Goal: Navigation & Orientation: Find specific page/section

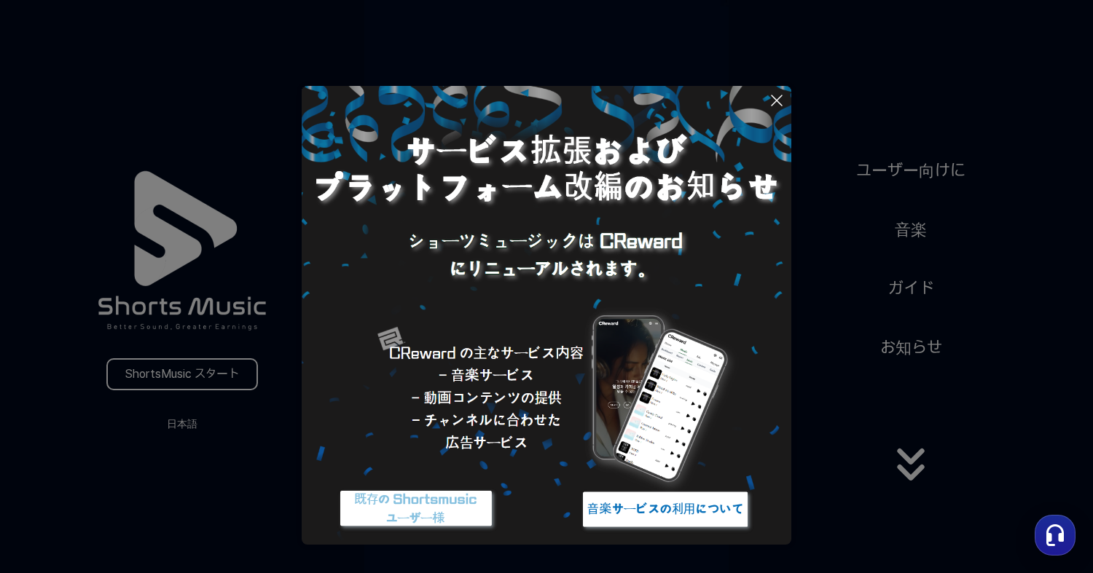
click at [780, 100] on icon at bounding box center [776, 100] width 17 height 17
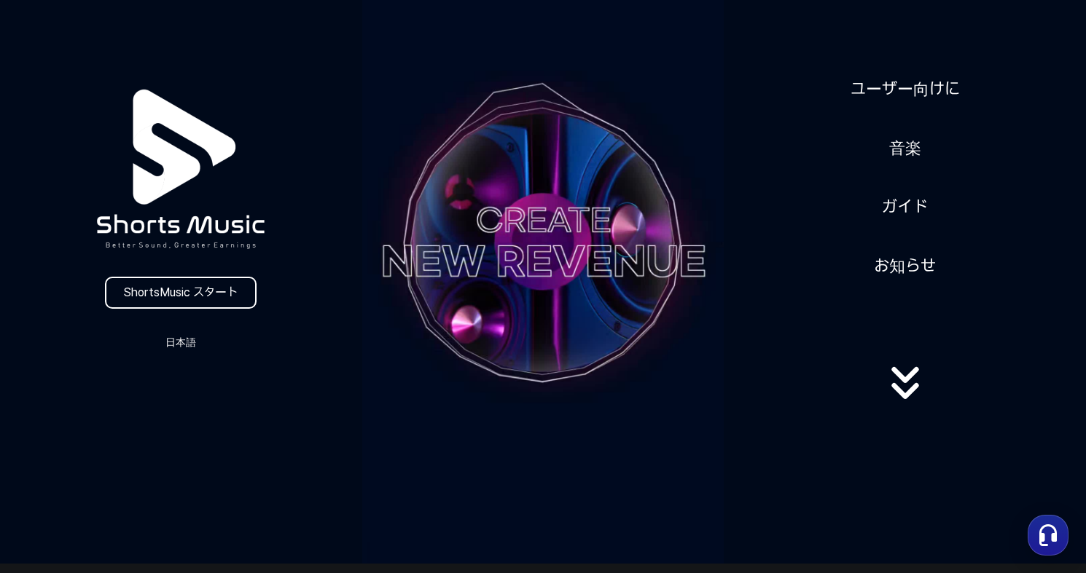
scroll to position [73, 0]
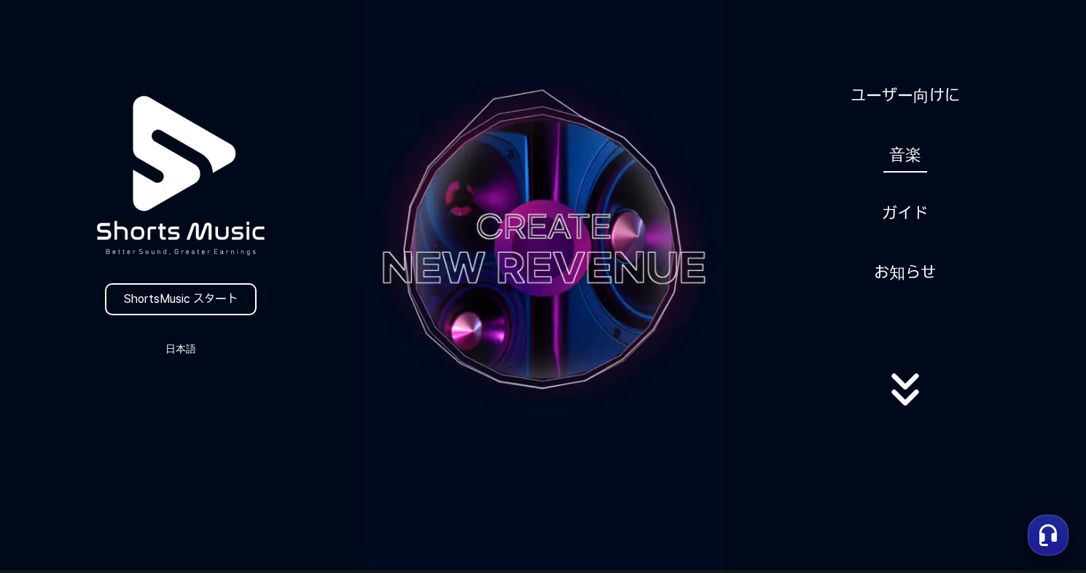
click at [904, 154] on link "音楽" at bounding box center [905, 155] width 44 height 36
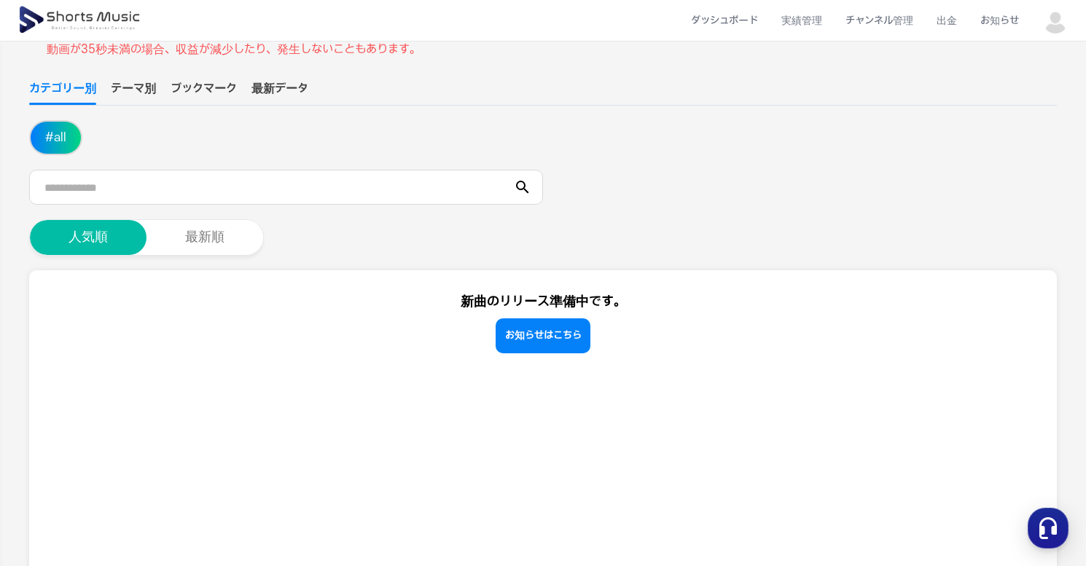
scroll to position [146, 0]
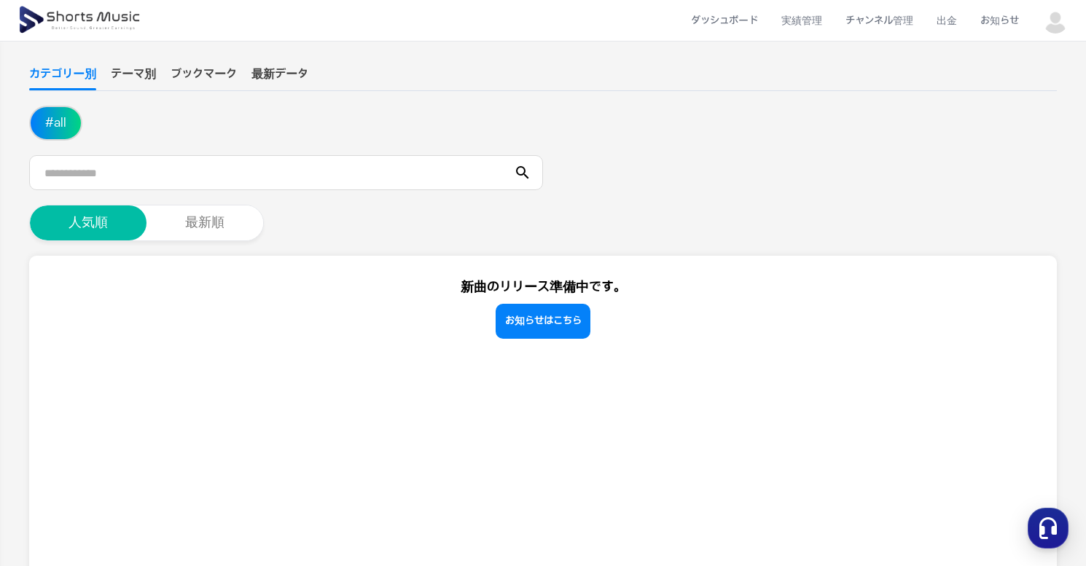
click at [152, 75] on button "テーマ別" at bounding box center [133, 78] width 45 height 25
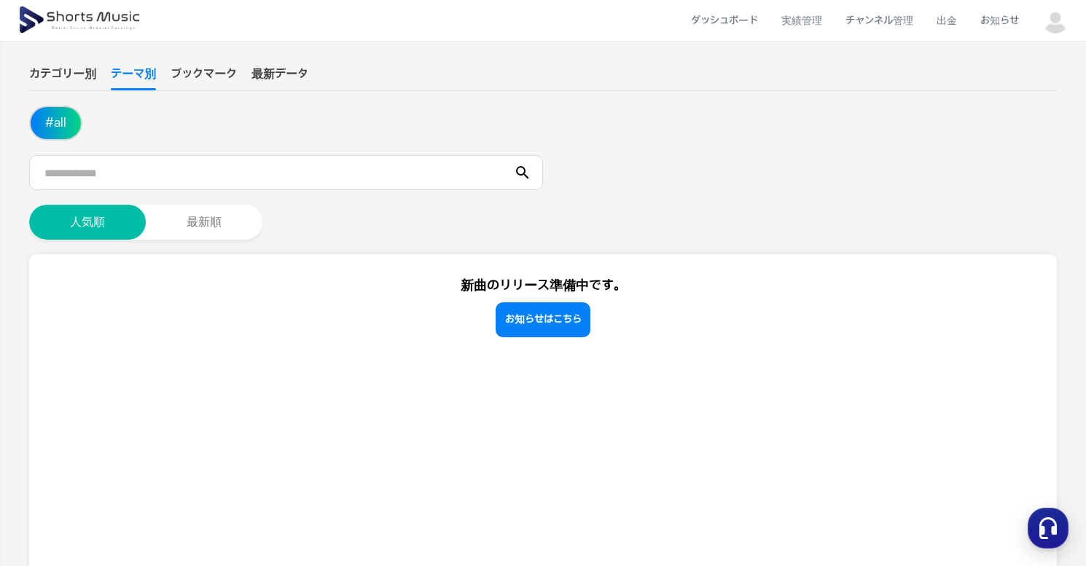
click at [192, 71] on button "ブックマーク" at bounding box center [204, 78] width 66 height 25
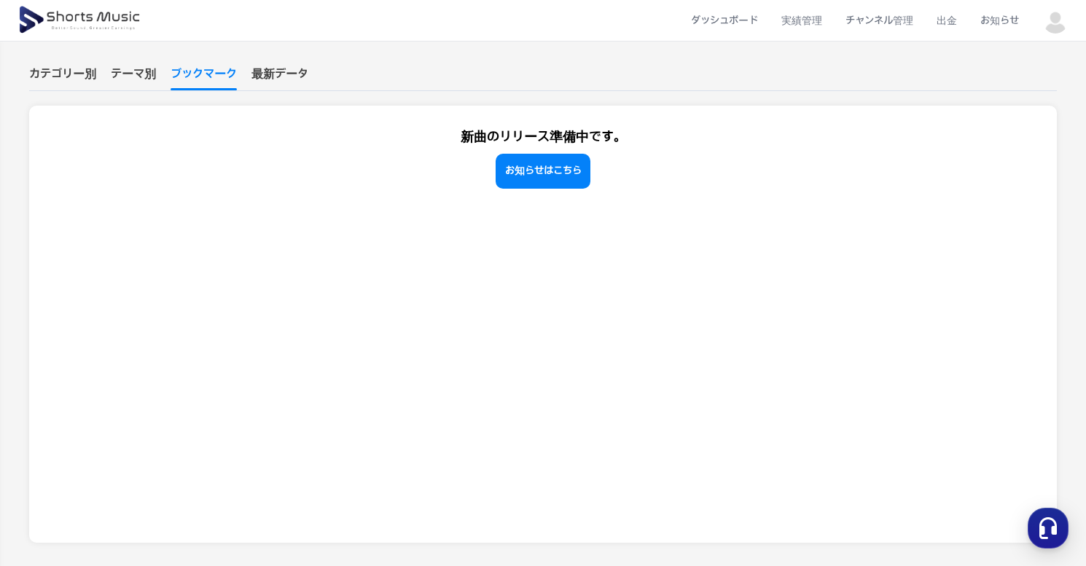
click at [286, 74] on button "最新データ" at bounding box center [279, 78] width 57 height 25
click at [55, 16] on img at bounding box center [80, 20] width 126 height 41
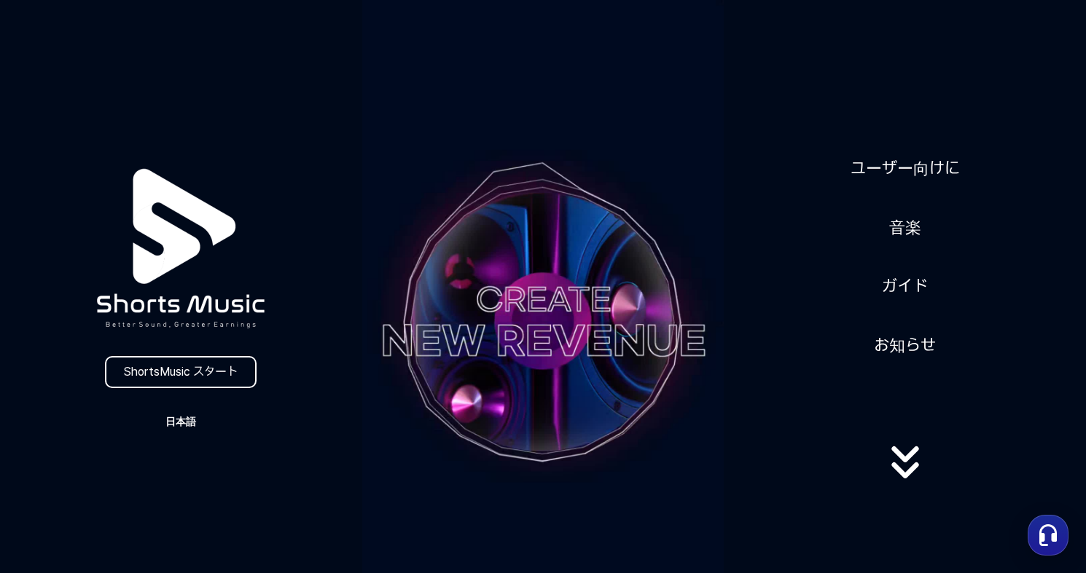
click at [189, 413] on button "日本語" at bounding box center [181, 422] width 70 height 20
click at [165, 482] on button "日本語" at bounding box center [181, 483] width 58 height 15
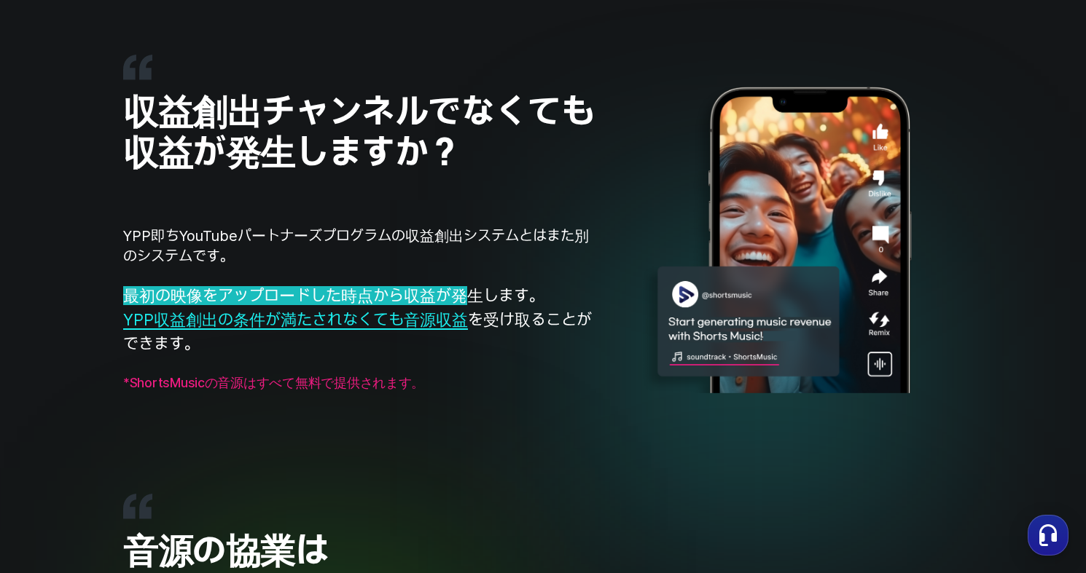
scroll to position [1186, 0]
